Goal: Navigation & Orientation: Go to known website

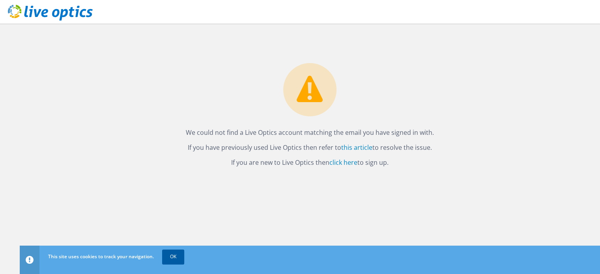
click at [175, 257] on link "OK" at bounding box center [173, 257] width 22 height 14
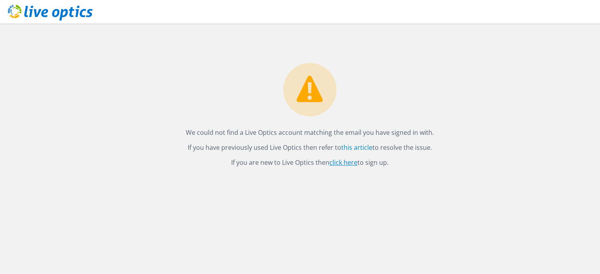
click at [349, 161] on link "click here" at bounding box center [343, 162] width 28 height 9
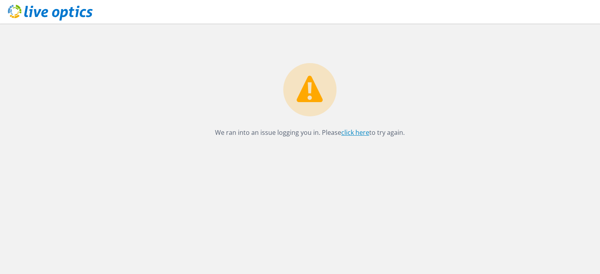
click at [357, 134] on link "click here" at bounding box center [355, 132] width 28 height 9
click at [357, 133] on link "click here" at bounding box center [355, 132] width 28 height 9
